Goal: Task Accomplishment & Management: Complete application form

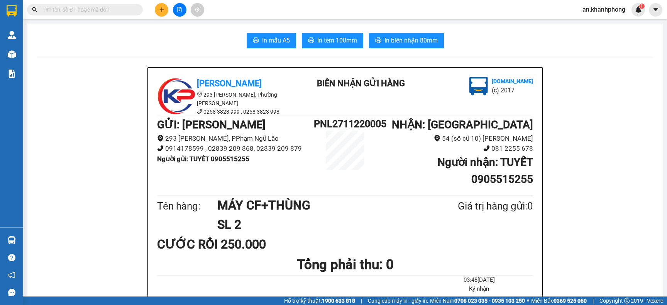
click at [117, 8] on input "text" at bounding box center [87, 9] width 91 height 8
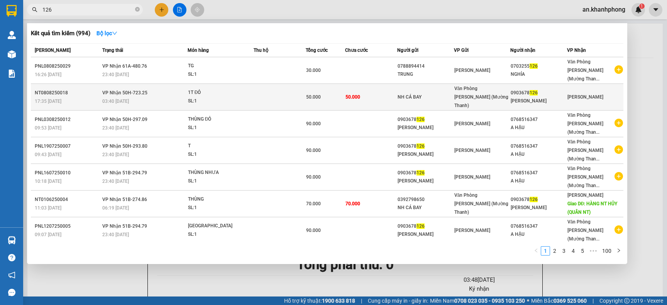
type input "126"
click at [393, 86] on td "50.000" at bounding box center [371, 97] width 52 height 27
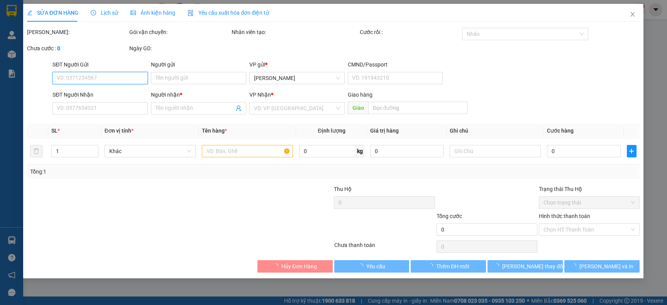
type input "NH CÁ BAY"
type input "0903678126"
type input "[PERSON_NAME]"
type input "50.000"
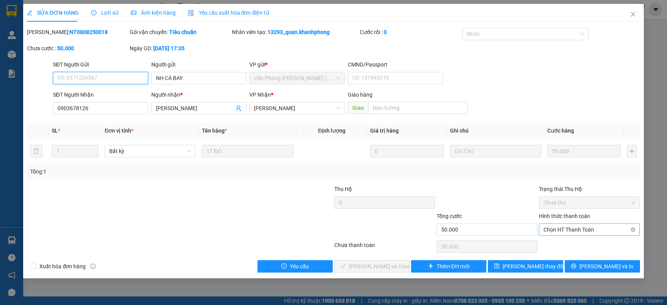
click at [590, 230] on span "Chọn HT Thanh Toán" at bounding box center [589, 230] width 91 height 12
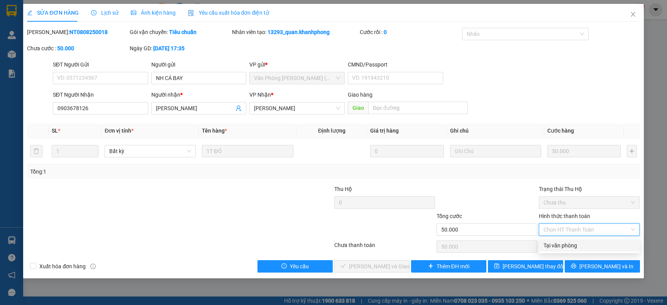
click at [569, 242] on div "Tại văn phòng" at bounding box center [589, 245] width 91 height 8
type input "0"
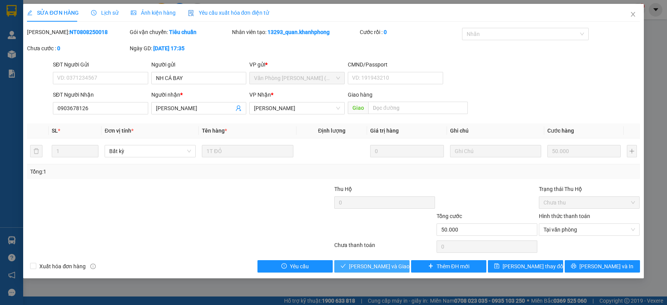
click at [376, 269] on span "[PERSON_NAME] và Giao hàng" at bounding box center [386, 266] width 74 height 8
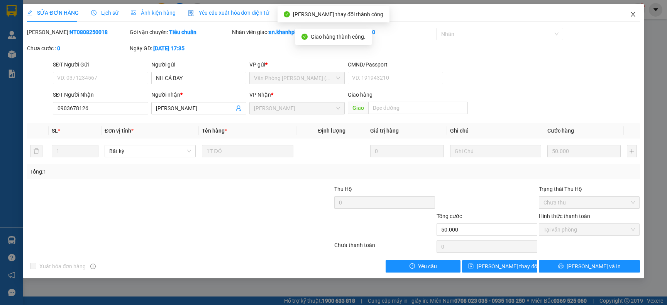
click at [629, 18] on span "Close" at bounding box center [633, 15] width 22 height 22
